Goal: Task Accomplishment & Management: Use online tool/utility

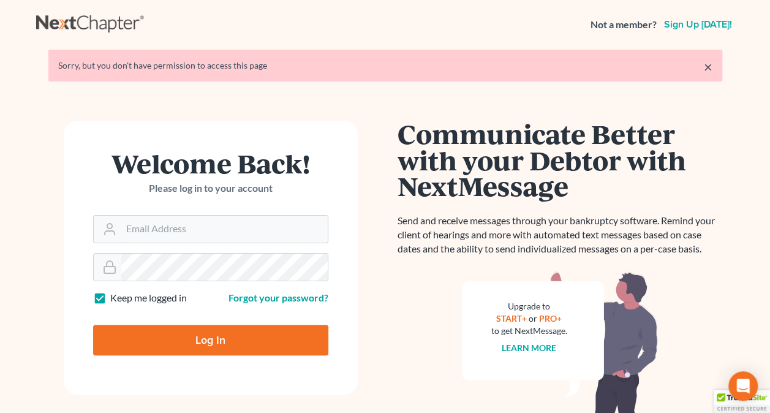
type input "[PERSON_NAME][EMAIL_ADDRESS][PERSON_NAME][DOMAIN_NAME]"
click at [277, 337] on input "Log In" at bounding box center [210, 340] width 235 height 31
type input "Thinking..."
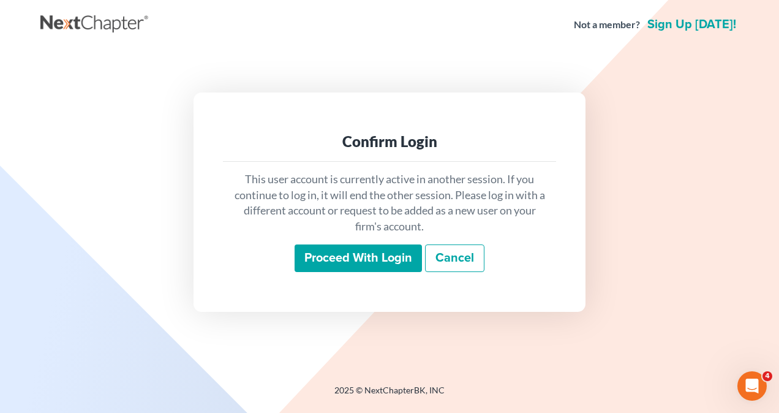
click at [368, 250] on input "Proceed with login" at bounding box center [358, 258] width 127 height 28
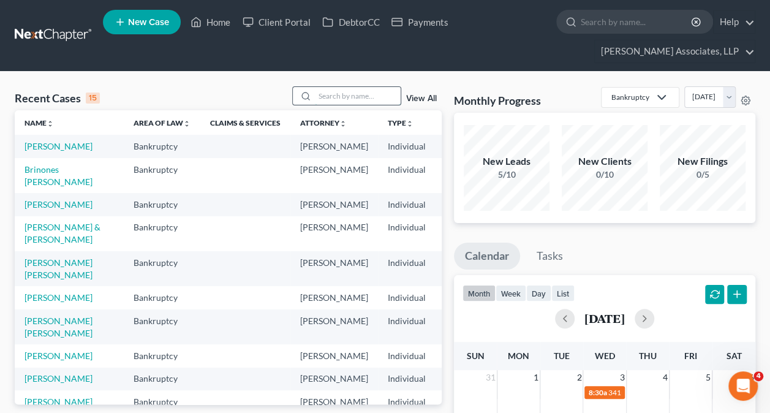
click at [353, 100] on input "search" at bounding box center [358, 96] width 86 height 18
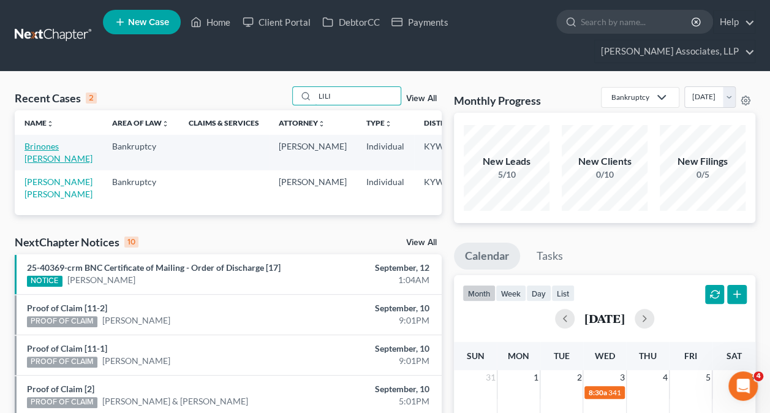
type input "LILI"
click at [48, 145] on link "Brinones [PERSON_NAME]" at bounding box center [59, 152] width 68 height 23
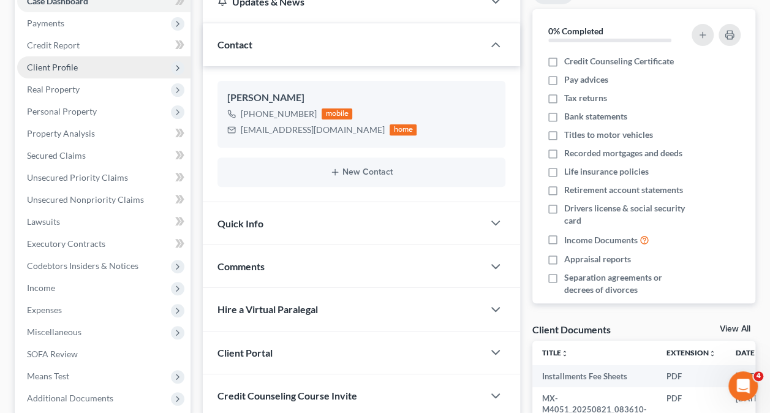
scroll to position [263, 0]
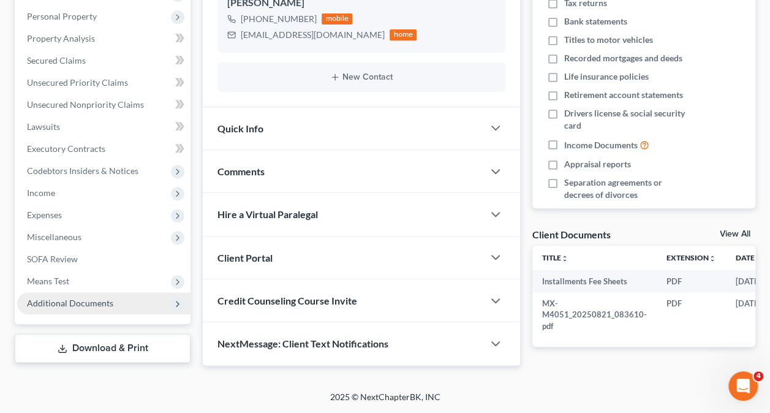
click at [100, 298] on span "Additional Documents" at bounding box center [70, 303] width 86 height 10
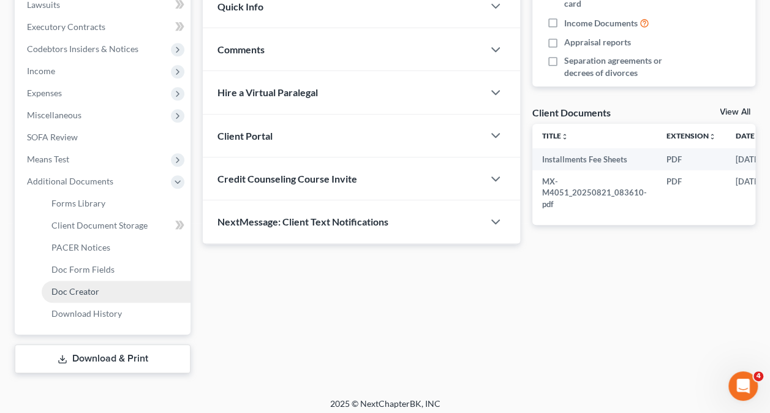
scroll to position [381, 0]
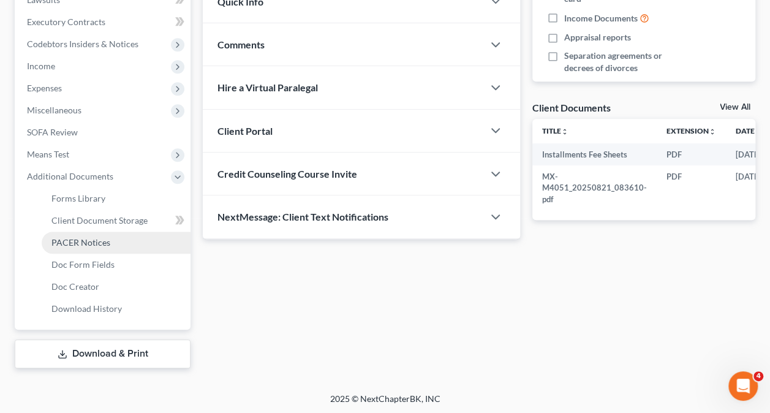
click at [103, 239] on span "PACER Notices" at bounding box center [80, 242] width 59 height 10
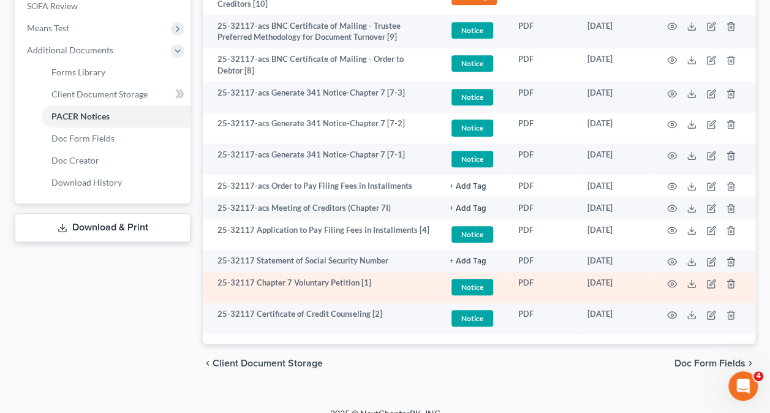
scroll to position [522, 0]
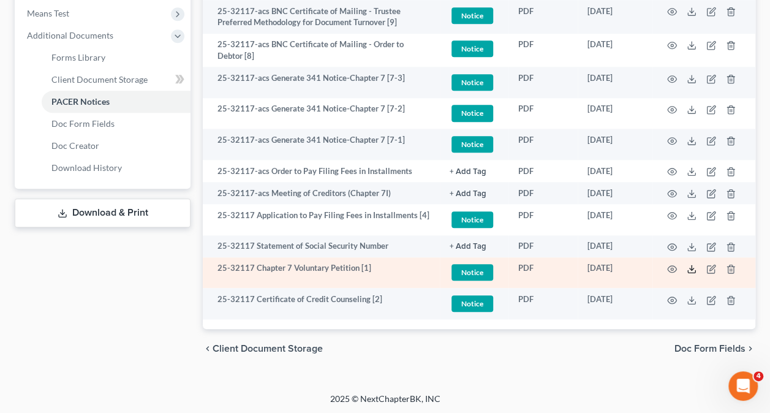
click at [692, 265] on line at bounding box center [692, 267] width 0 height 5
